Goal: Information Seeking & Learning: Learn about a topic

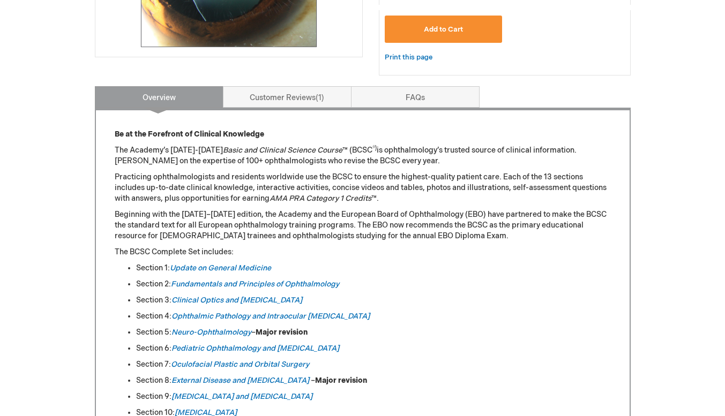
scroll to position [373, 0]
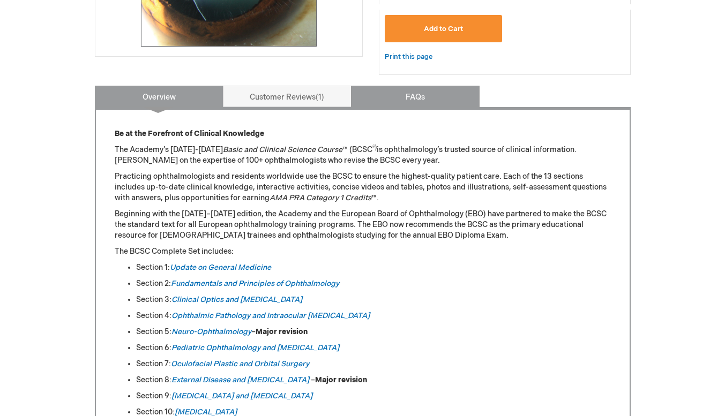
click at [406, 102] on link "FAQs" at bounding box center [415, 96] width 129 height 21
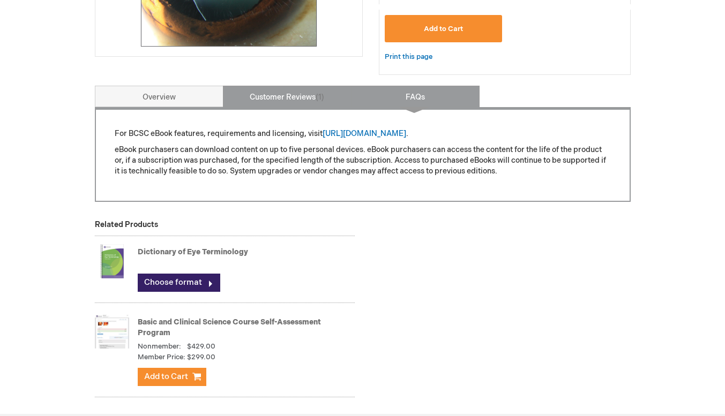
click at [294, 102] on link "Customer Reviews 1" at bounding box center [287, 96] width 129 height 21
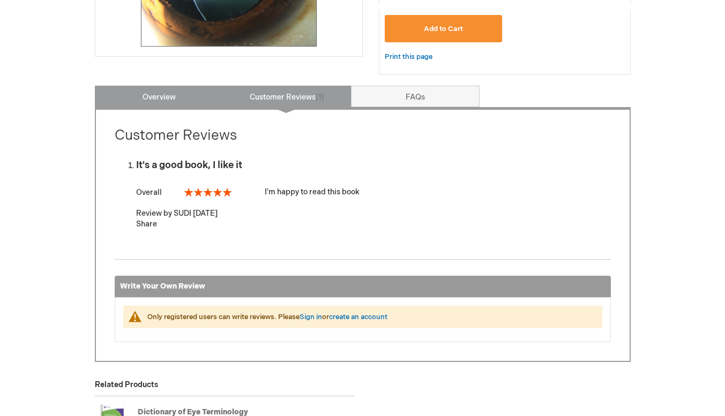
click at [186, 90] on link "Overview" at bounding box center [159, 96] width 129 height 21
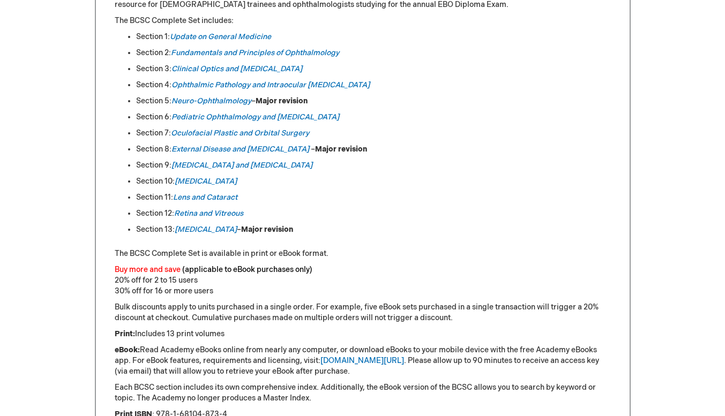
scroll to position [605, 0]
click at [280, 118] on link "Pediatric Ophthalmology and [MEDICAL_DATA]" at bounding box center [256, 116] width 168 height 9
